Goal: Task Accomplishment & Management: Complete application form

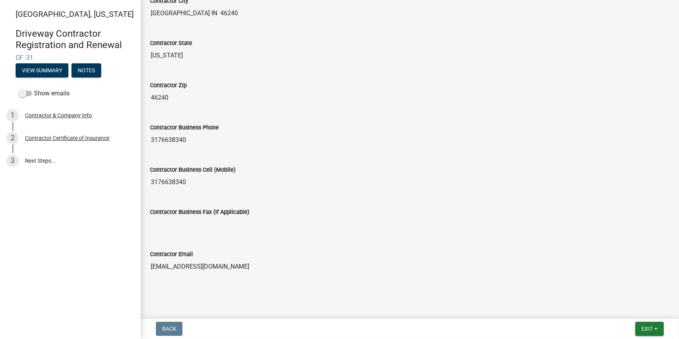
scroll to position [323, 0]
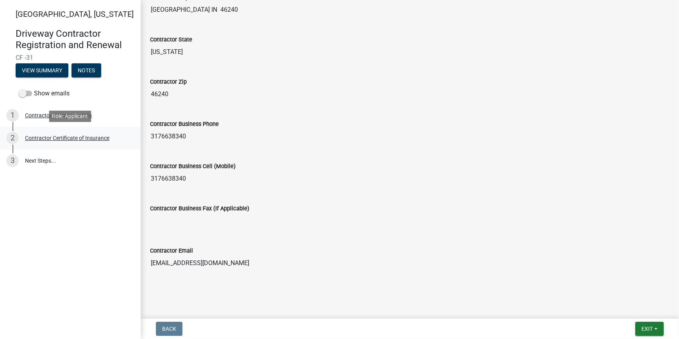
click at [70, 137] on div "Contractor Certificate of Insurance" at bounding box center [67, 137] width 84 height 5
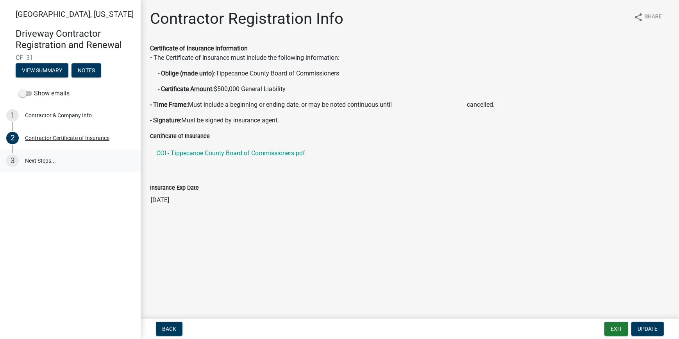
click at [41, 160] on link "3 Next Steps..." at bounding box center [70, 160] width 141 height 23
click at [62, 115] on div "Contractor & Company Info" at bounding box center [58, 115] width 67 height 5
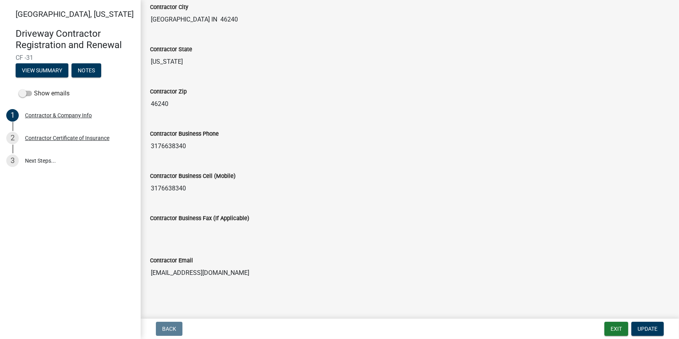
scroll to position [264, 0]
click at [649, 328] on span "Update" at bounding box center [648, 329] width 20 height 6
click at [648, 326] on span "Update" at bounding box center [648, 329] width 20 height 6
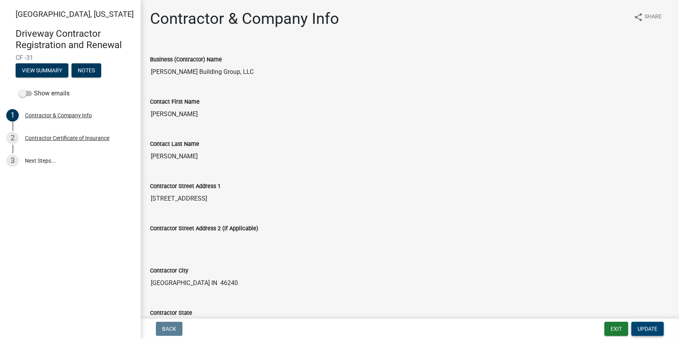
scroll to position [166, 0]
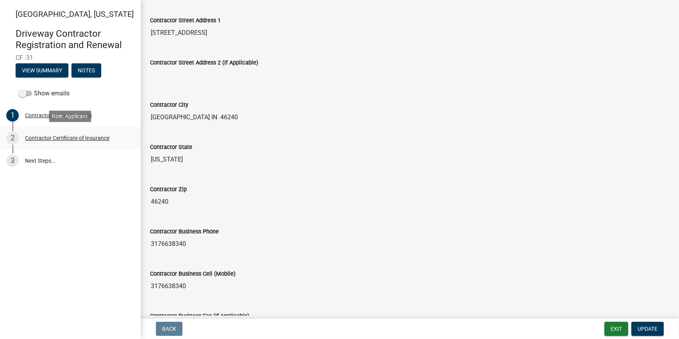
click at [54, 137] on div "Contractor Certificate of Insurance" at bounding box center [67, 137] width 84 height 5
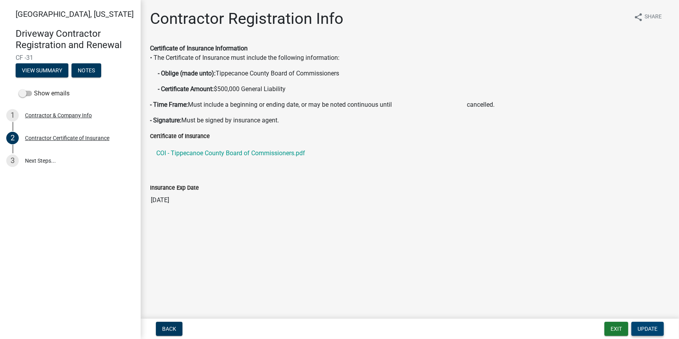
click at [648, 327] on span "Update" at bounding box center [648, 329] width 20 height 6
click at [28, 161] on link "3 Next Steps..." at bounding box center [70, 160] width 141 height 23
click at [10, 159] on div "3" at bounding box center [12, 160] width 13 height 13
click at [15, 160] on div "3" at bounding box center [12, 160] width 13 height 13
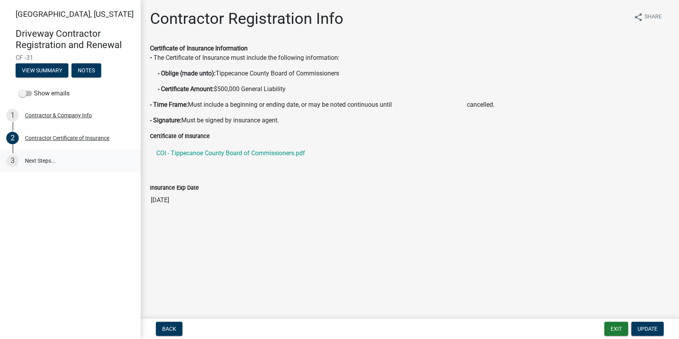
click at [15, 160] on div "3" at bounding box center [12, 160] width 13 height 13
drag, startPoint x: 15, startPoint y: 160, endPoint x: 55, endPoint y: 69, distance: 99.3
click at [55, 69] on button "View Summary" at bounding box center [42, 70] width 53 height 14
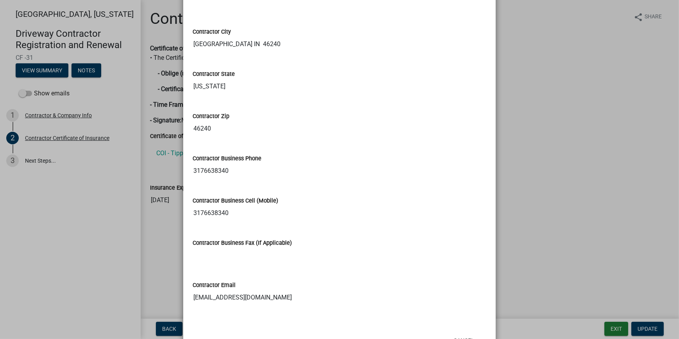
scroll to position [335, 0]
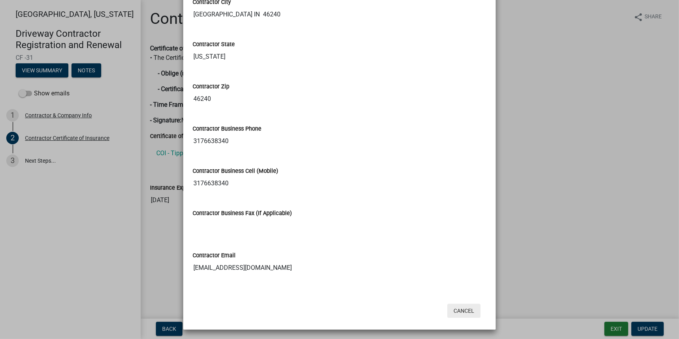
click at [464, 310] on button "Cancel" at bounding box center [464, 311] width 33 height 14
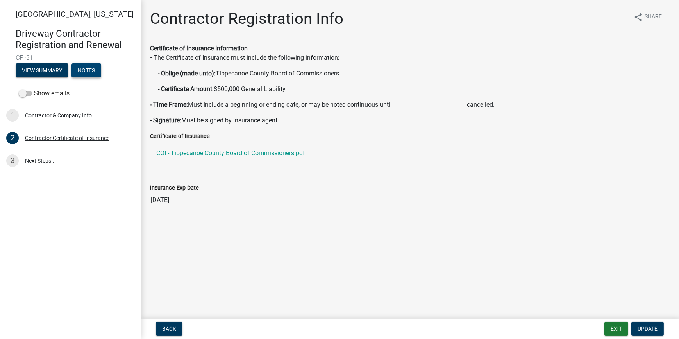
click at [88, 71] on button "Notes" at bounding box center [87, 70] width 30 height 14
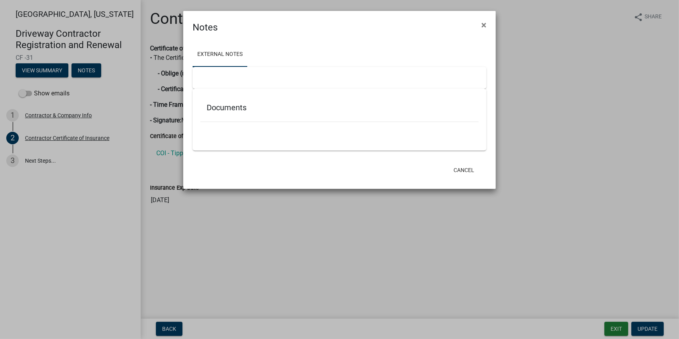
click at [235, 106] on h5 "Documents" at bounding box center [340, 107] width 266 height 9
click at [211, 140] on div "Documents" at bounding box center [340, 120] width 294 height 62
drag, startPoint x: 235, startPoint y: 76, endPoint x: 267, endPoint y: 68, distance: 33.7
click at [245, 73] on div at bounding box center [340, 78] width 294 height 22
click at [482, 24] on span "×" at bounding box center [484, 25] width 5 height 11
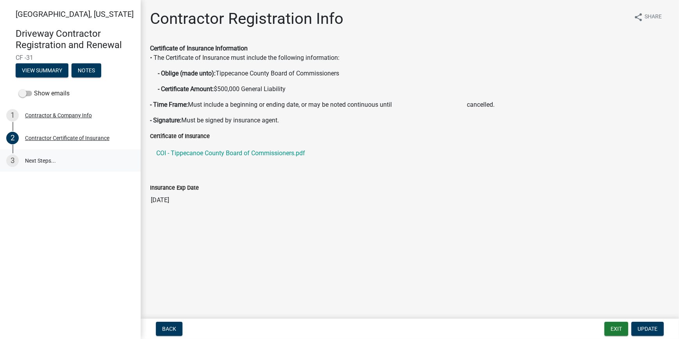
click at [31, 158] on link "3 Next Steps..." at bounding box center [70, 160] width 141 height 23
click at [33, 162] on link "3 Next Steps..." at bounding box center [70, 160] width 141 height 23
click at [39, 159] on link "3 Next Steps..." at bounding box center [70, 160] width 141 height 23
click at [644, 328] on span "Update" at bounding box center [648, 329] width 20 height 6
click at [645, 328] on span "Update" at bounding box center [648, 329] width 20 height 6
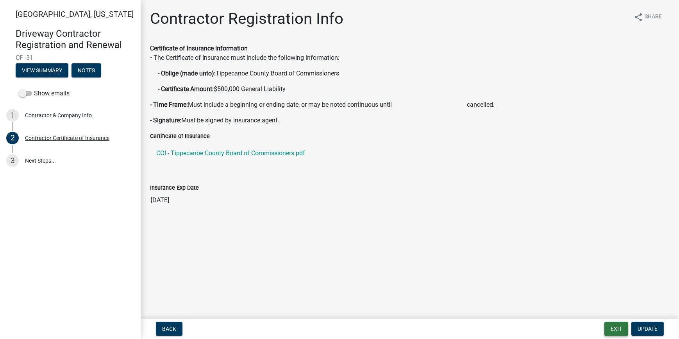
click at [611, 330] on button "Exit" at bounding box center [617, 329] width 24 height 14
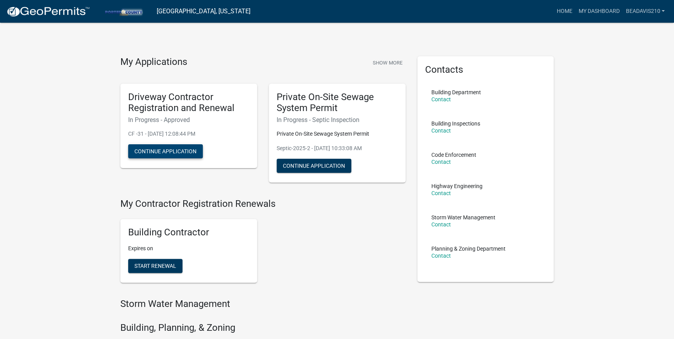
click at [155, 152] on button "Continue Application" at bounding box center [165, 151] width 75 height 14
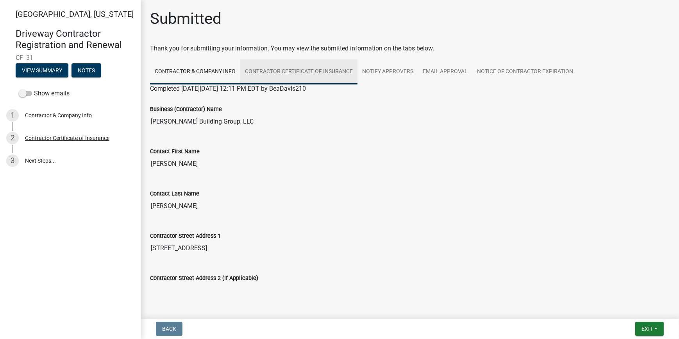
click at [308, 69] on link "Contractor Certificate of Insurance" at bounding box center [298, 71] width 117 height 25
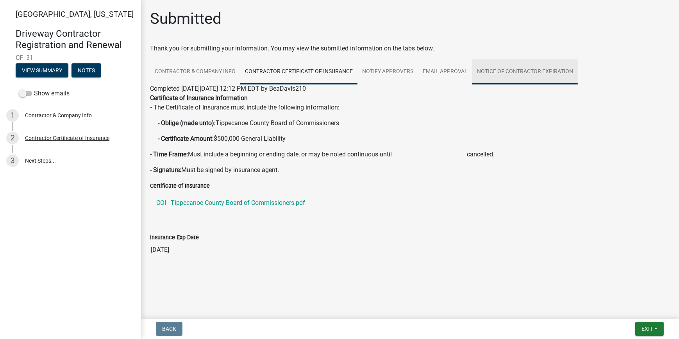
click at [499, 70] on link "Notice of Contractor Expiration" at bounding box center [526, 71] width 106 height 25
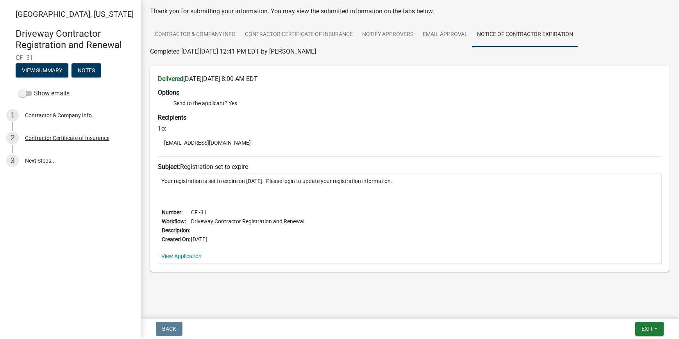
scroll to position [42, 0]
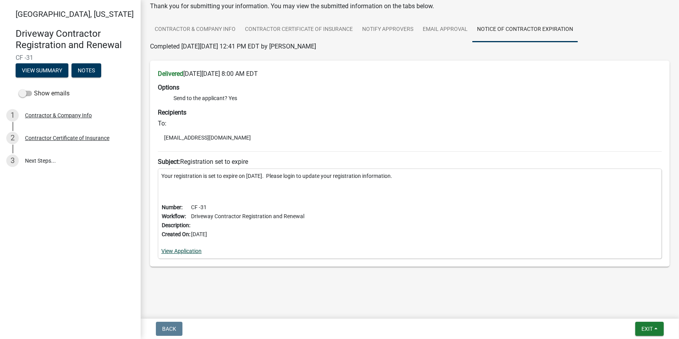
click at [183, 250] on link "View Application" at bounding box center [181, 251] width 40 height 6
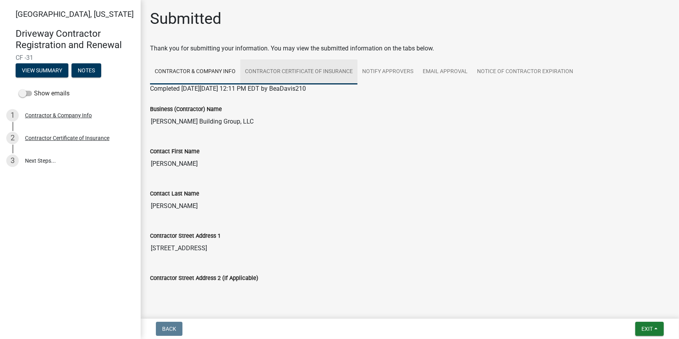
drag, startPoint x: 306, startPoint y: 70, endPoint x: 310, endPoint y: 69, distance: 3.9
click at [306, 70] on link "Contractor Certificate of Insurance" at bounding box center [298, 71] width 117 height 25
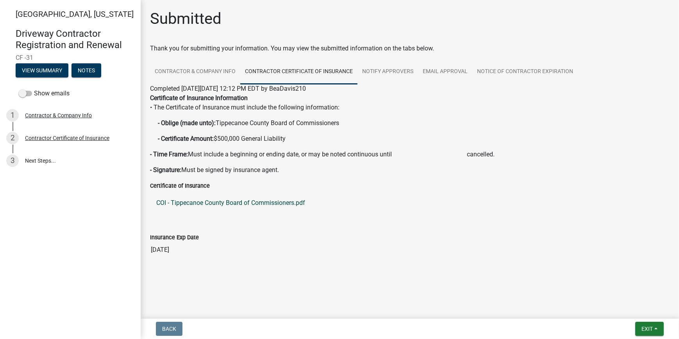
click at [227, 203] on link "COI - Tippecanoe County Board of Commissioners.pdf" at bounding box center [410, 202] width 520 height 19
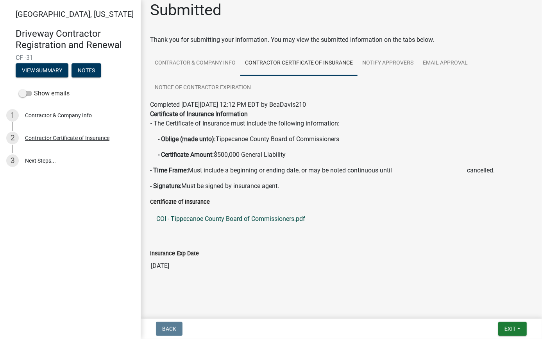
scroll to position [12, 0]
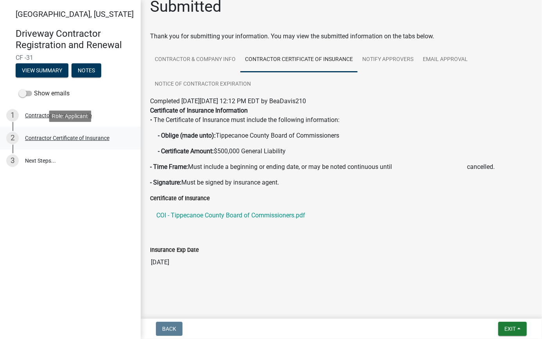
click at [60, 138] on div "Contractor Certificate of Insurance" at bounding box center [67, 137] width 84 height 5
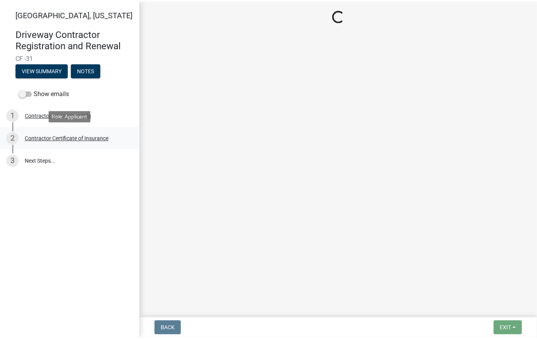
scroll to position [0, 0]
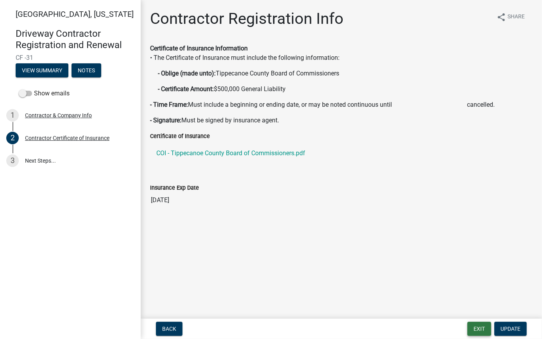
click at [480, 331] on button "Exit" at bounding box center [479, 329] width 24 height 14
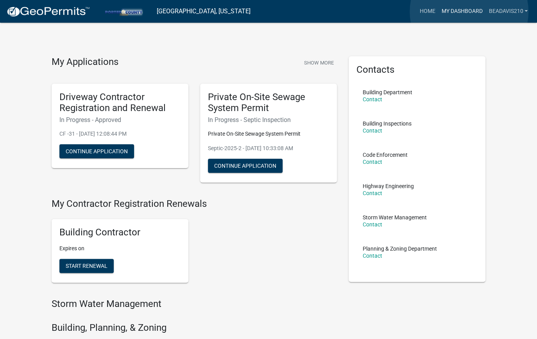
click at [469, 12] on link "My Dashboard" at bounding box center [461, 11] width 47 height 15
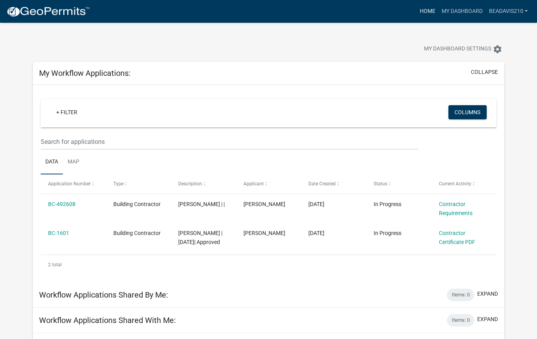
click at [427, 10] on link "Home" at bounding box center [427, 11] width 22 height 15
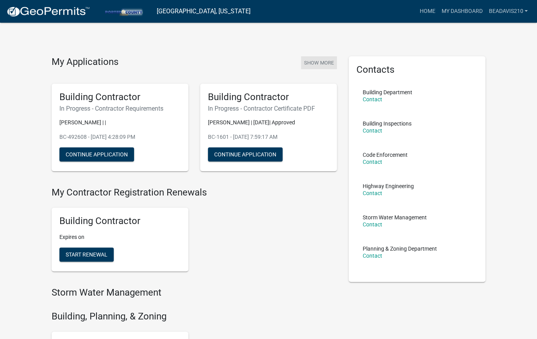
click at [320, 61] on button "Show More" at bounding box center [319, 62] width 36 height 13
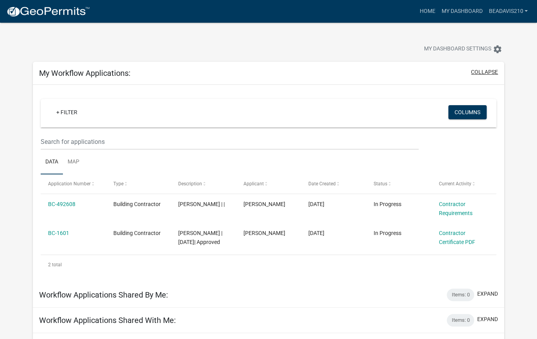
click at [483, 69] on button "collapse" at bounding box center [484, 72] width 27 height 8
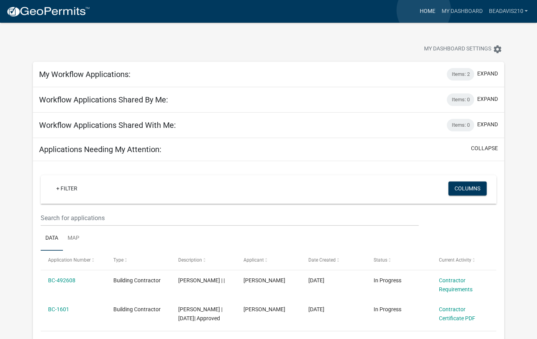
click at [424, 10] on link "Home" at bounding box center [427, 11] width 22 height 15
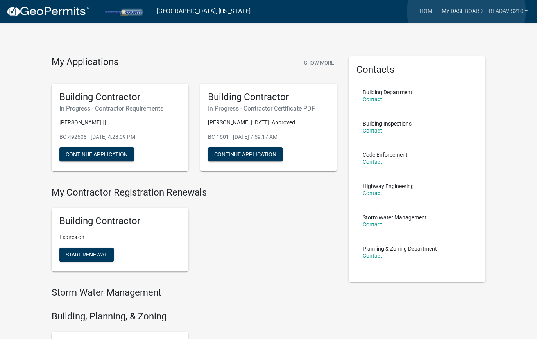
click at [466, 11] on link "My Dashboard" at bounding box center [461, 11] width 47 height 15
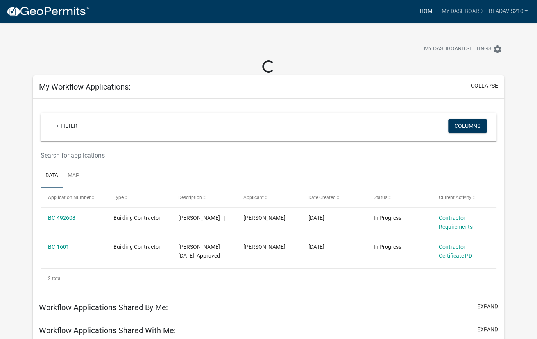
click at [422, 9] on link "Home" at bounding box center [427, 11] width 22 height 15
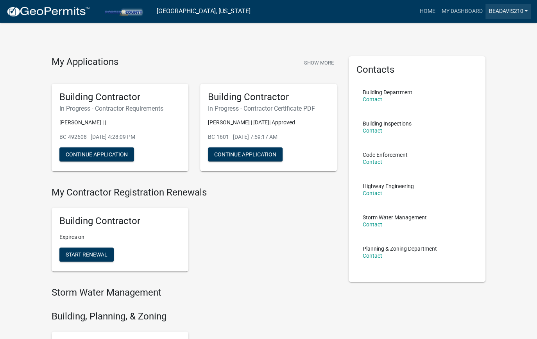
click at [526, 11] on link "BeaDavis210" at bounding box center [507, 11] width 45 height 15
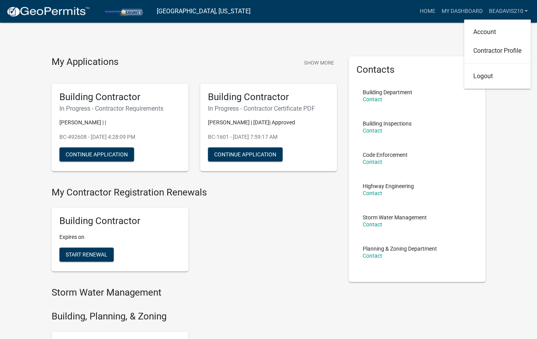
click at [73, 9] on img at bounding box center [48, 12] width 84 height 12
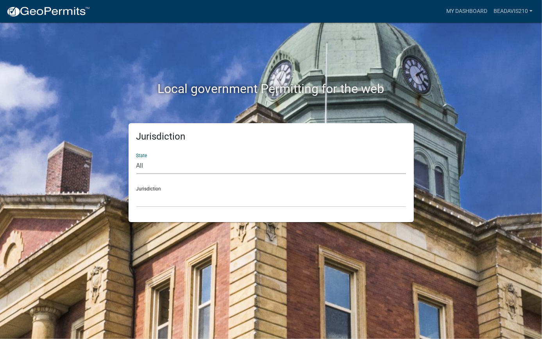
drag, startPoint x: 320, startPoint y: 167, endPoint x: 280, endPoint y: 175, distance: 41.5
click at [320, 167] on select "All [US_STATE] [US_STATE] [US_STATE] [US_STATE] [US_STATE] [US_STATE] [US_STATE…" at bounding box center [271, 166] width 270 height 16
select select "[US_STATE]"
click at [136, 158] on select "All [US_STATE] [US_STATE] [US_STATE] [US_STATE] [US_STATE] [US_STATE] [US_STATE…" at bounding box center [271, 166] width 270 height 16
click at [161, 199] on select "City of [GEOGRAPHIC_DATA], [US_STATE] City of [GEOGRAPHIC_DATA], [US_STATE] Cit…" at bounding box center [271, 199] width 270 height 16
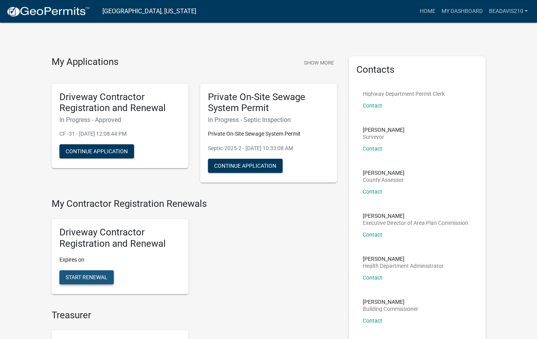
click at [86, 278] on span "Start Renewal" at bounding box center [87, 277] width 42 height 6
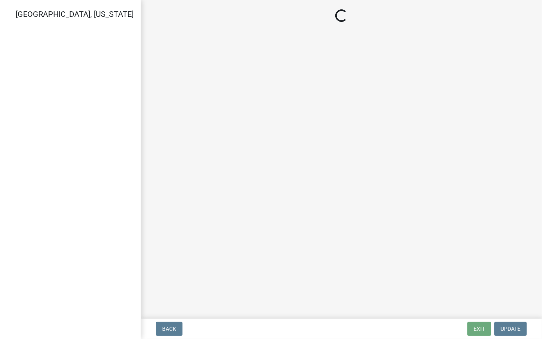
select select "IN"
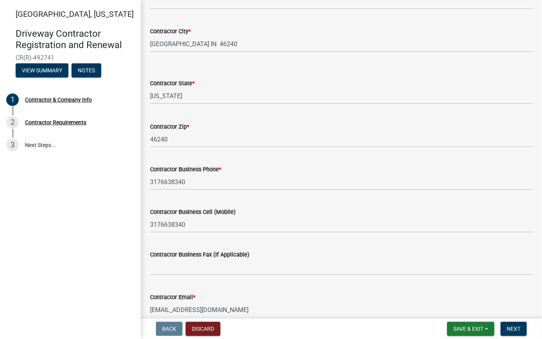
scroll to position [280, 0]
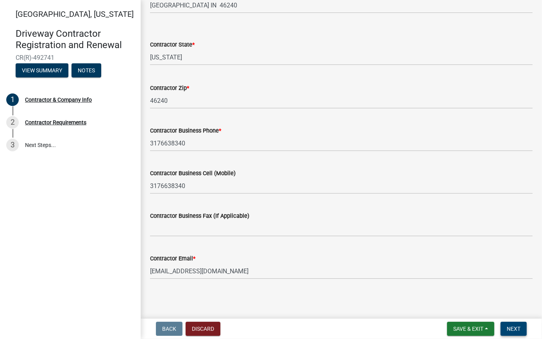
click at [519, 329] on span "Next" at bounding box center [514, 329] width 14 height 6
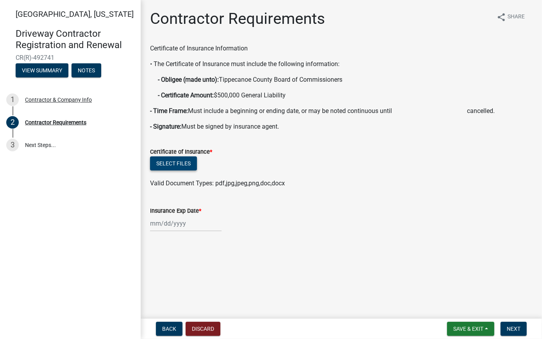
click at [174, 165] on button "Select files" at bounding box center [173, 163] width 47 height 14
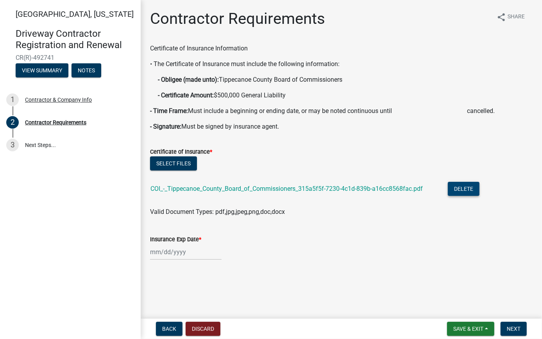
click at [467, 189] on button "Delete" at bounding box center [464, 189] width 32 height 14
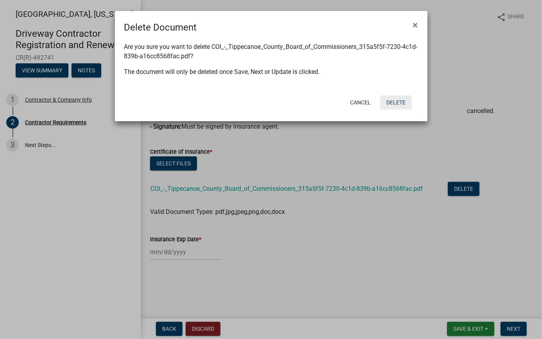
click at [405, 102] on button "Delete" at bounding box center [396, 102] width 32 height 14
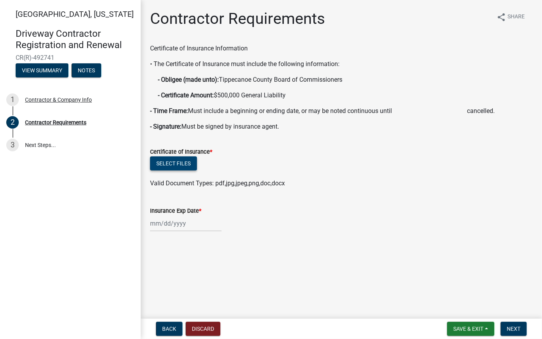
click at [187, 163] on button "Select files" at bounding box center [173, 163] width 47 height 14
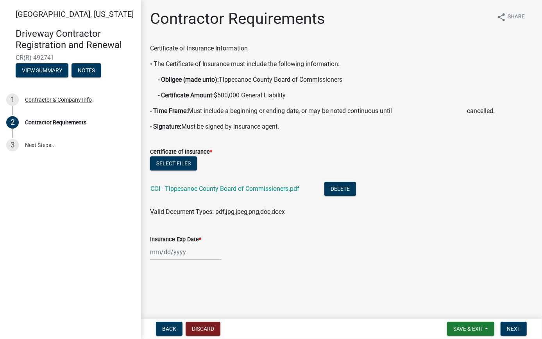
click at [186, 249] on div at bounding box center [186, 252] width 72 height 16
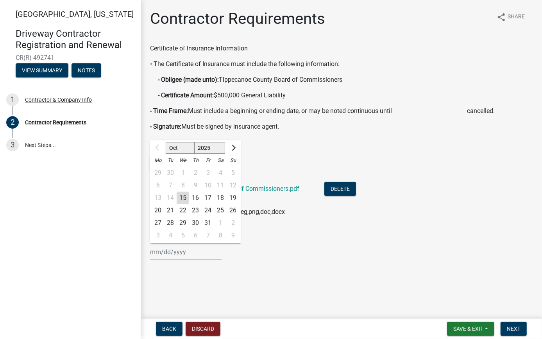
click at [285, 236] on div "Insurance Exp Date *" at bounding box center [341, 239] width 383 height 9
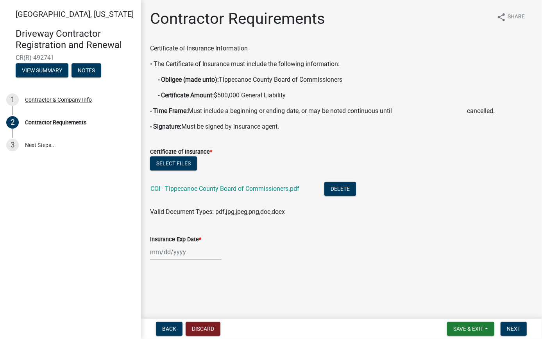
click at [167, 252] on div at bounding box center [186, 252] width 72 height 16
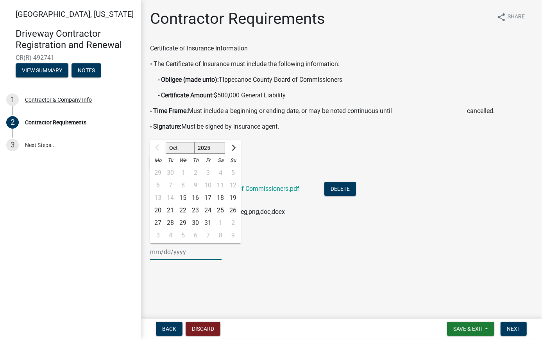
click at [159, 251] on input "Insurance Exp Date *" at bounding box center [186, 252] width 72 height 16
type input "[DATE]"
click at [279, 250] on div "[DATE] Oct Nov [DATE] 2026 2027 2028 2029 2030 2031 2032 2033 2034 2035 2036 20…" at bounding box center [341, 252] width 383 height 16
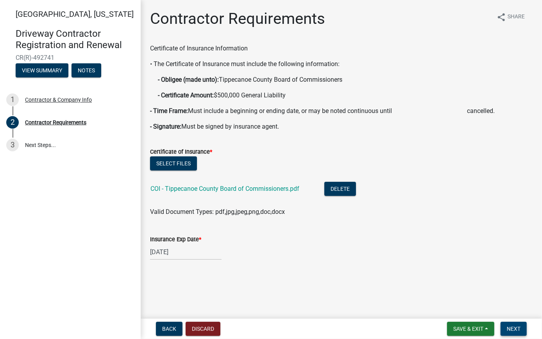
click at [516, 331] on span "Next" at bounding box center [514, 329] width 14 height 6
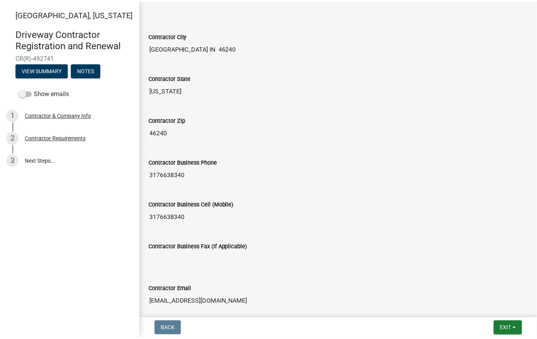
scroll to position [323, 0]
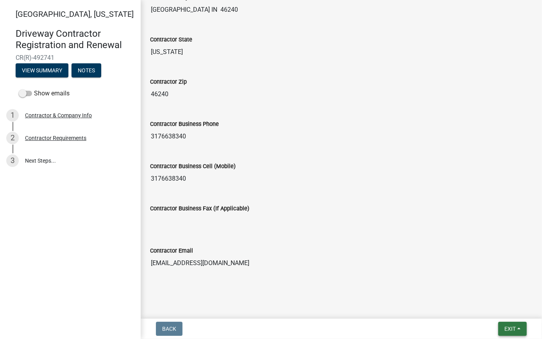
click at [516, 327] on span "Exit" at bounding box center [510, 329] width 11 height 6
click at [482, 311] on button "Save & Exit" at bounding box center [495, 308] width 63 height 19
